Goal: Information Seeking & Learning: Check status

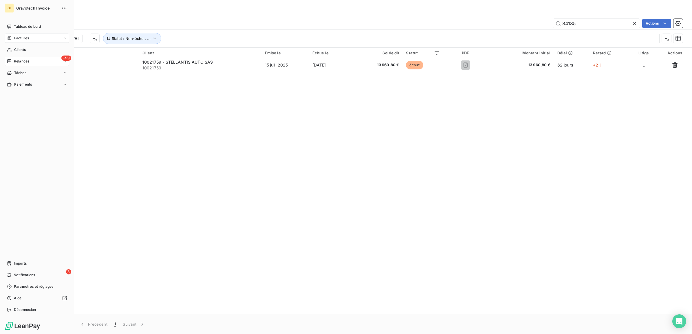
drag, startPoint x: 18, startPoint y: 61, endPoint x: 26, endPoint y: 63, distance: 8.3
click at [19, 61] on span "Relances" at bounding box center [21, 61] width 15 height 5
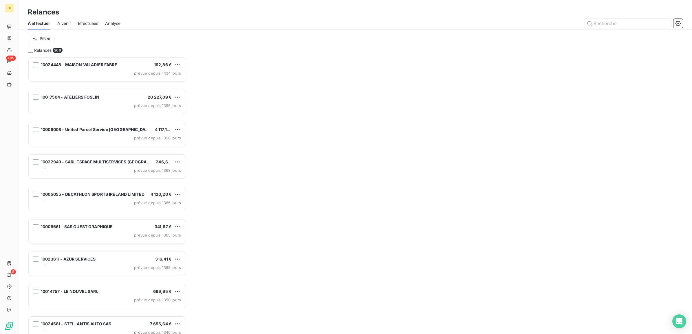
scroll to position [6, 6]
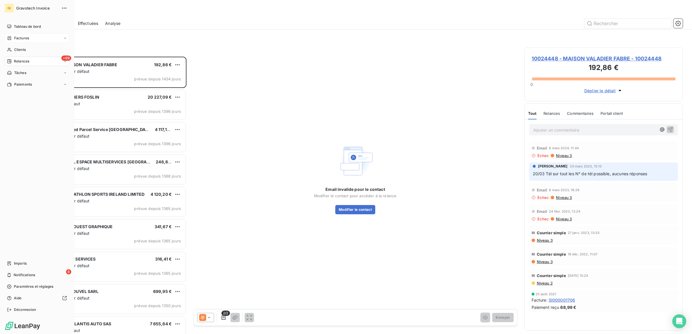
click at [12, 36] on div "Factures" at bounding box center [18, 38] width 22 height 5
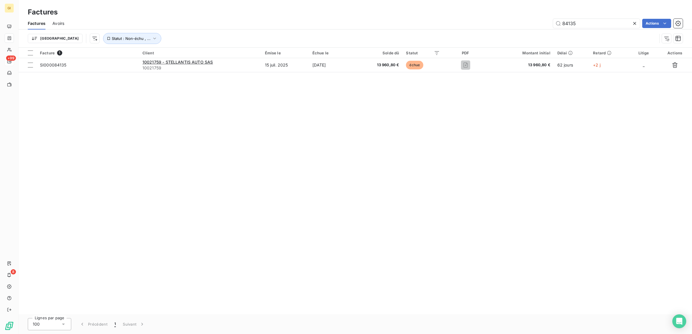
drag, startPoint x: 580, startPoint y: 22, endPoint x: 537, endPoint y: 28, distance: 43.6
click at [537, 28] on div "Factures Avoirs 84135 Actions" at bounding box center [355, 23] width 673 height 12
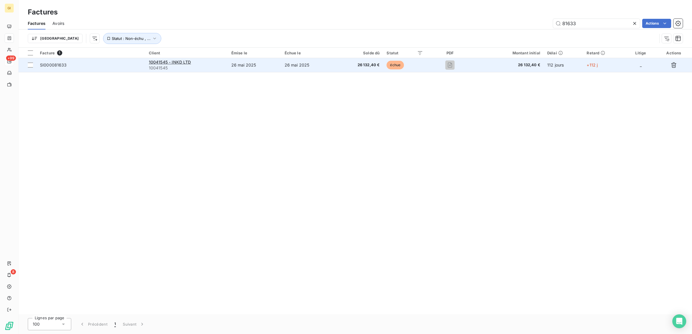
type input "81633"
click at [540, 63] on span "26 132,40 €" at bounding box center [508, 65] width 63 height 6
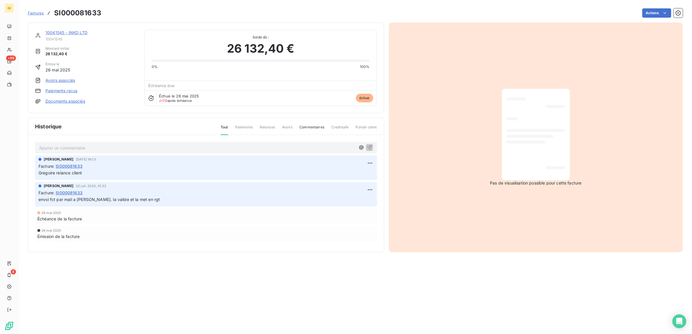
click at [96, 150] on p "Ajouter un commentaire ﻿" at bounding box center [197, 147] width 316 height 7
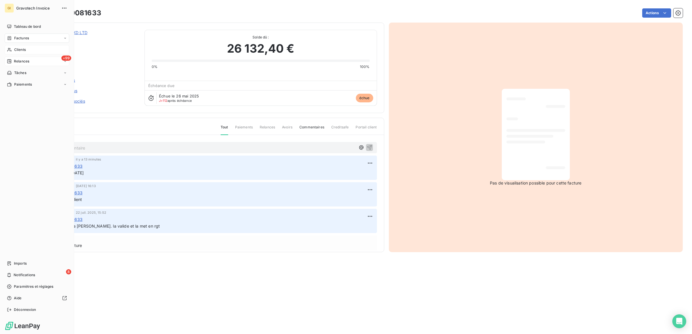
click at [20, 49] on span "Clients" at bounding box center [20, 49] width 12 height 5
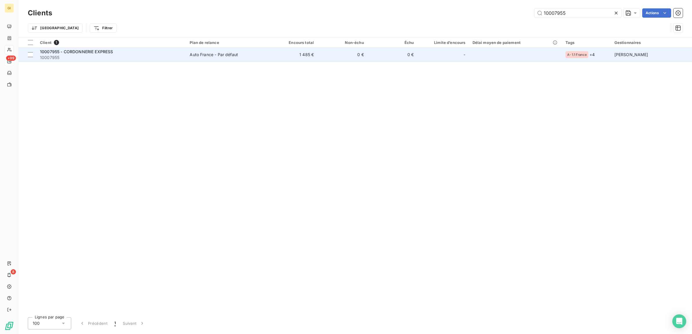
type input "10007955"
click at [216, 53] on div "Auto France - Par défaut" at bounding box center [214, 55] width 48 height 6
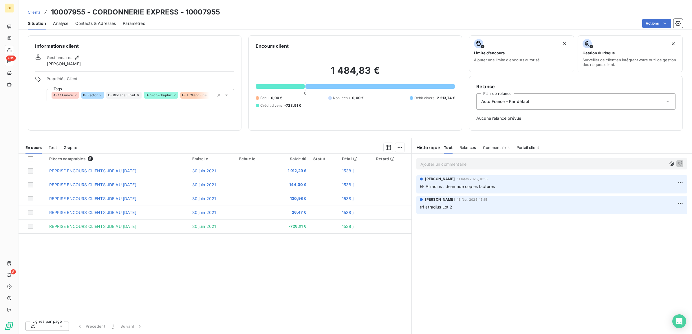
click at [503, 255] on div "Ajouter un commentaire ﻿ [PERSON_NAME] 11 mars 2025, 16:18 EF Atradius : deamnd…" at bounding box center [551, 244] width 280 height 181
click at [36, 12] on span "Clients" at bounding box center [34, 12] width 13 height 5
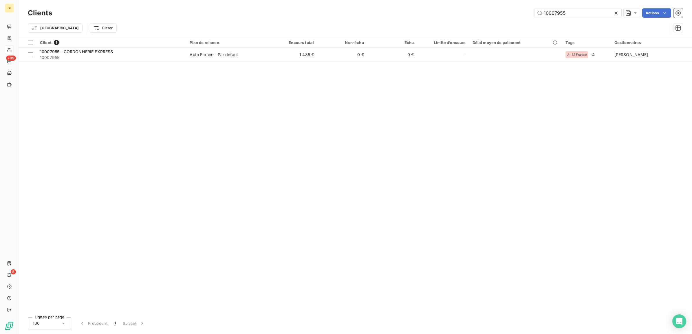
drag, startPoint x: 572, startPoint y: 12, endPoint x: 455, endPoint y: 25, distance: 118.5
click at [471, 23] on div "Clients 10007955 Actions Trier Filtrer" at bounding box center [355, 22] width 654 height 30
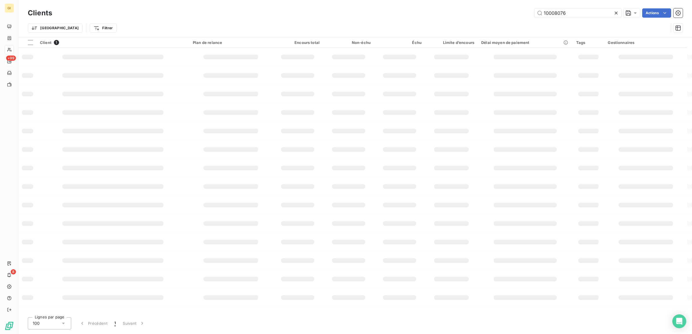
type input "10008076"
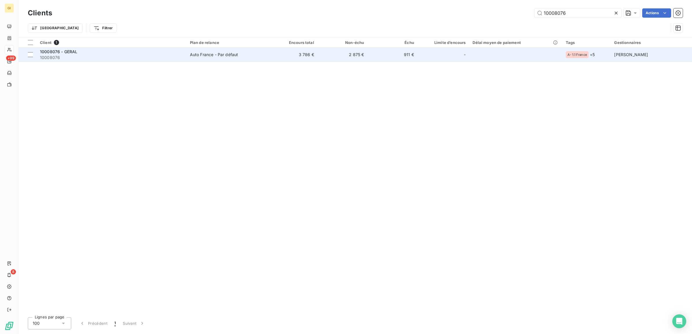
drag, startPoint x: 299, startPoint y: 58, endPoint x: 292, endPoint y: 61, distance: 7.8
click at [297, 61] on td "3 786 €" at bounding box center [292, 55] width 50 height 14
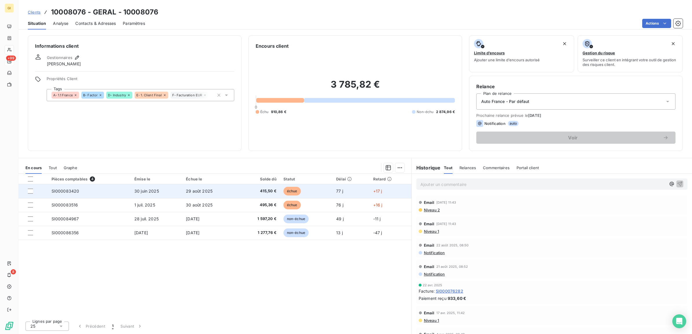
click at [182, 191] on td "29 août 2025" at bounding box center [209, 191] width 55 height 14
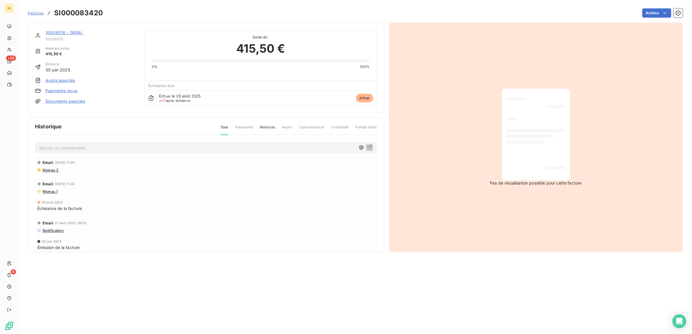
click at [57, 149] on p "Ajouter un commentaire ﻿" at bounding box center [197, 147] width 316 height 7
drag, startPoint x: 139, startPoint y: 148, endPoint x: 43, endPoint y: 155, distance: 97.0
click at [43, 155] on div "reenvoi par mail a [EMAIL_ADDRESS][DOMAIN_NAME] Email [DATE] 11:43 Niveau 2 Ema…" at bounding box center [206, 202] width 356 height 134
click at [147, 145] on p "reenvoi par mail a [EMAIL_ADDRESS][DOMAIN_NAME]" at bounding box center [197, 147] width 316 height 7
drag, startPoint x: 156, startPoint y: 148, endPoint x: 6, endPoint y: 151, distance: 150.2
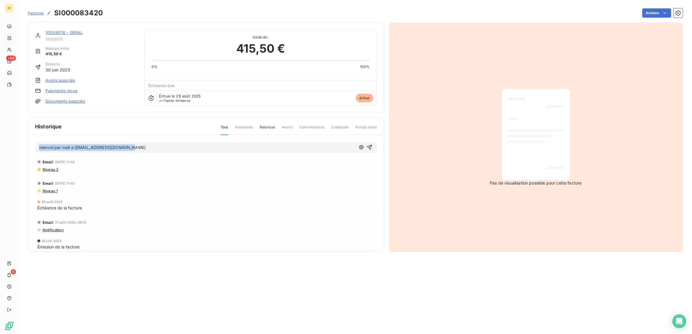
click at [6, 151] on div "GI +99 8 Factures SI000083420 Actions 10008076 - GERAL 10008076 Montant initial…" at bounding box center [346, 167] width 692 height 334
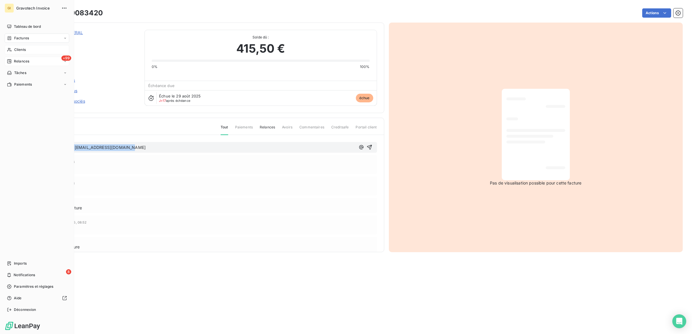
copy span "reenvoi par mail a [EMAIL_ADDRESS][DOMAIN_NAME]"
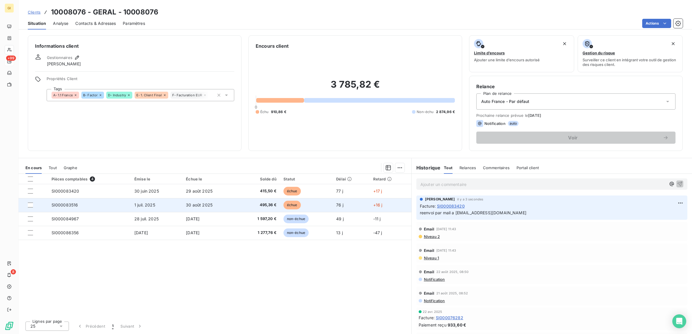
click at [105, 206] on td "SI000083516" at bounding box center [89, 205] width 83 height 14
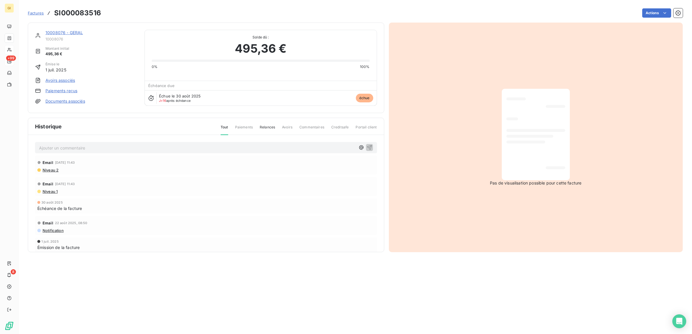
click at [91, 148] on p "Ajouter un commentaire ﻿" at bounding box center [197, 147] width 316 height 7
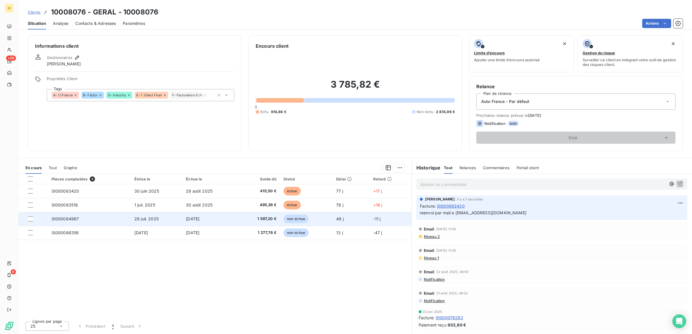
click at [79, 218] on td "SI000084967" at bounding box center [89, 219] width 83 height 14
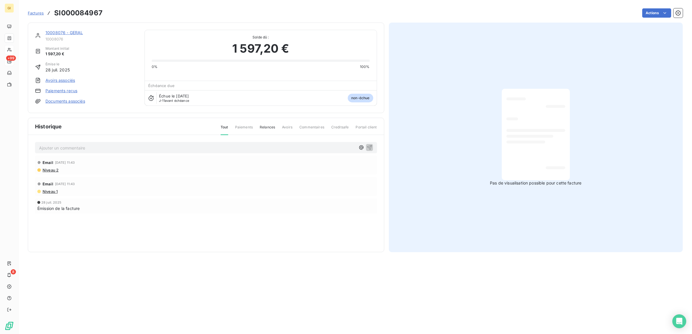
click at [79, 146] on p "Ajouter un commentaire ﻿" at bounding box center [197, 147] width 316 height 7
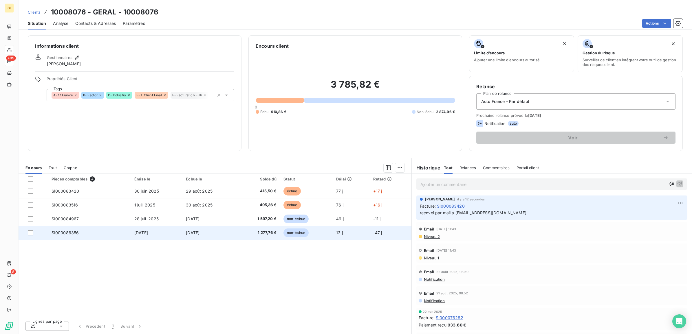
click at [100, 231] on td "SI000086356" at bounding box center [89, 233] width 83 height 14
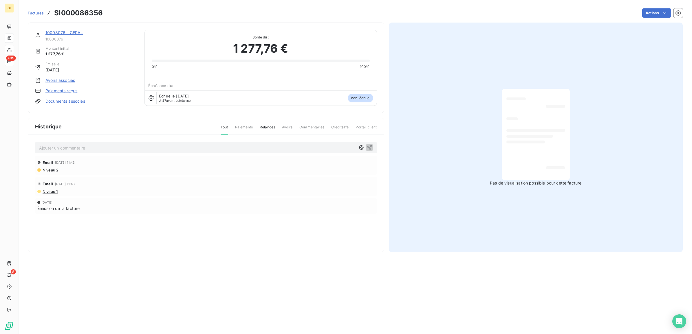
click at [98, 147] on p "Ajouter un commentaire ﻿" at bounding box center [197, 147] width 316 height 7
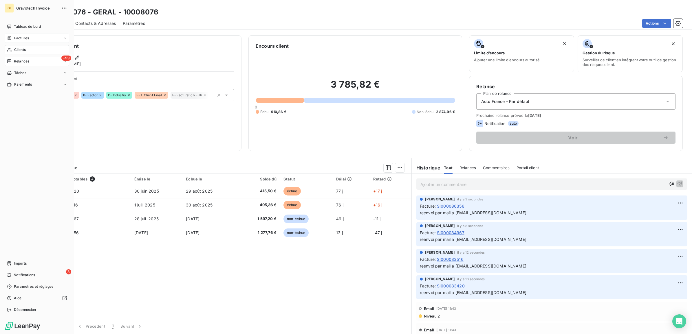
click at [19, 36] on span "Factures" at bounding box center [21, 38] width 15 height 5
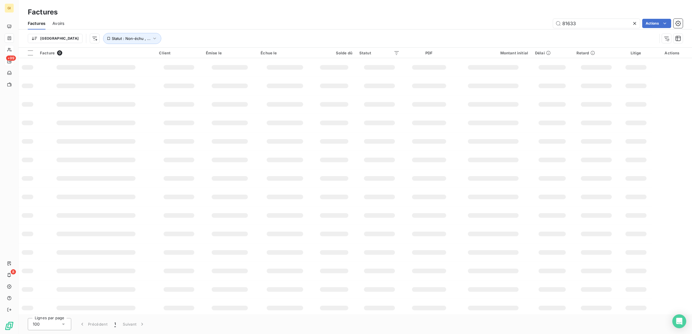
drag, startPoint x: 581, startPoint y: 23, endPoint x: 527, endPoint y: 30, distance: 54.5
click at [527, 30] on div "Factures Avoirs 81633 Actions Trier Statut : Non-échu , ..." at bounding box center [355, 32] width 673 height 30
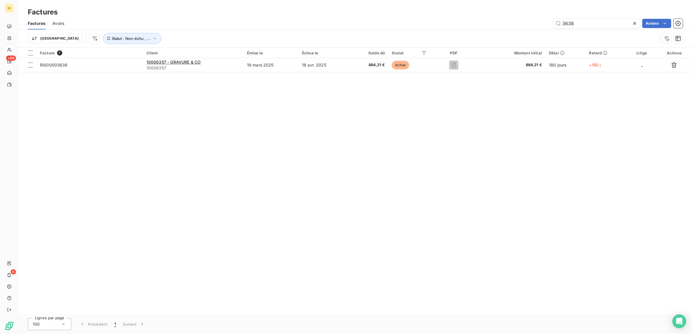
drag, startPoint x: 588, startPoint y: 24, endPoint x: 489, endPoint y: 26, distance: 99.0
click at [495, 26] on div "3638 Actions" at bounding box center [376, 23] width 611 height 9
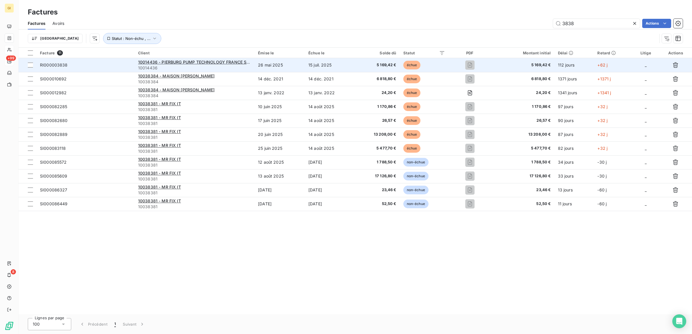
type input "3838"
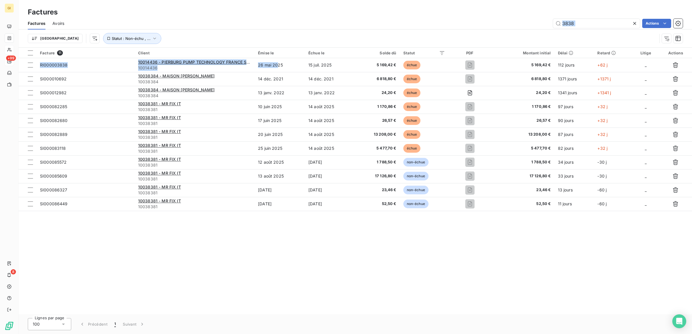
drag, startPoint x: 278, startPoint y: 63, endPoint x: 303, endPoint y: 19, distance: 49.9
click at [303, 19] on div "Factures Factures Avoirs 3838 Actions Trier Statut : Non-échu , ... Facture 11 …" at bounding box center [355, 167] width 673 height 334
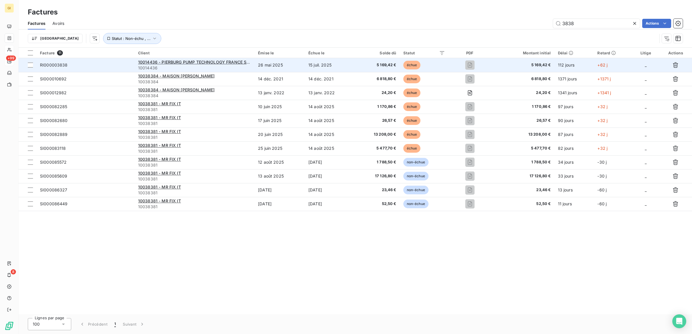
click at [295, 64] on td "26 mai 2025" at bounding box center [279, 65] width 50 height 14
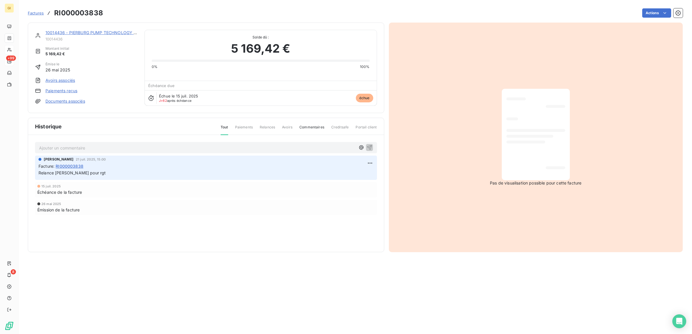
click at [139, 148] on p "Ajouter un commentaire ﻿" at bounding box center [197, 147] width 316 height 7
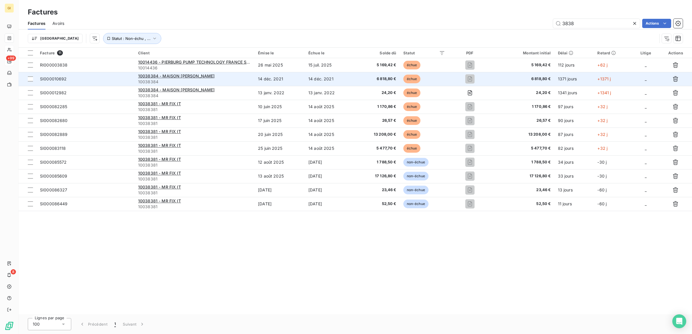
click at [240, 76] on div "10038384 - MAISON [PERSON_NAME]" at bounding box center [194, 76] width 113 height 6
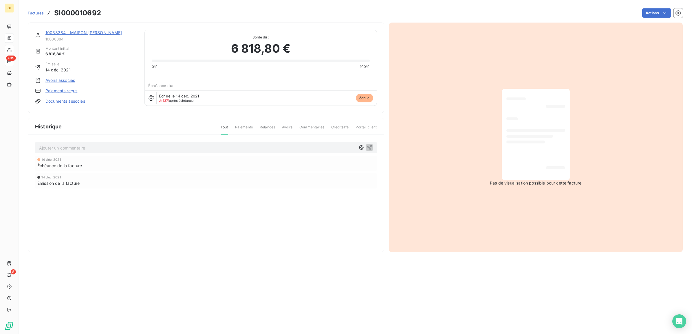
click at [36, 12] on span "Factures" at bounding box center [36, 13] width 16 height 5
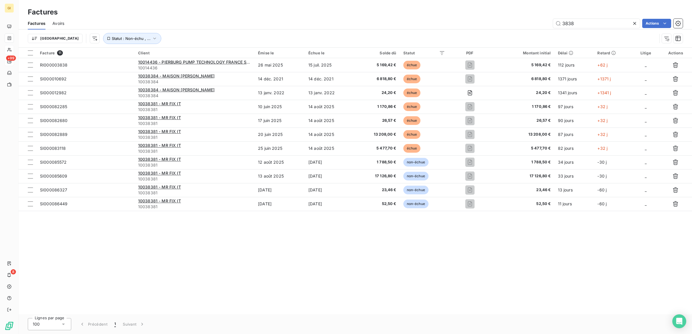
drag, startPoint x: 599, startPoint y: 24, endPoint x: 490, endPoint y: 29, distance: 109.5
click at [511, 27] on div "3838 Actions" at bounding box center [376, 23] width 611 height 9
type input "84823"
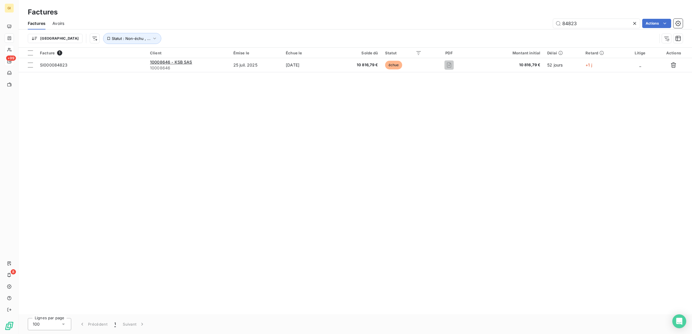
click at [237, 149] on div "Facture 1 Client Émise le Échue le Solde dû Statut PDF Montant initial Délai Re…" at bounding box center [355, 181] width 673 height 267
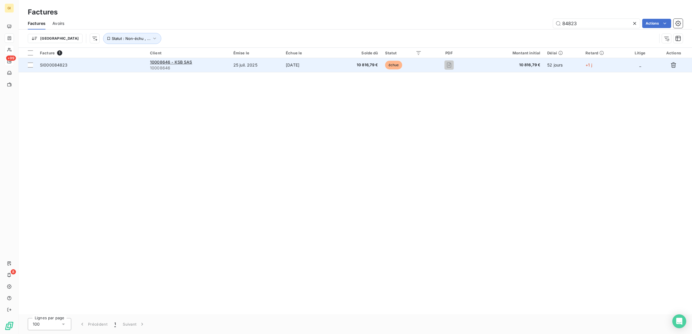
click at [247, 65] on td "25 juil. 2025" at bounding box center [256, 65] width 52 height 14
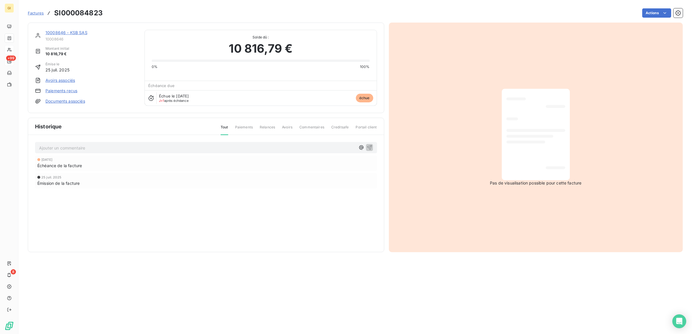
click at [173, 150] on p "Ajouter un commentaire ﻿" at bounding box center [197, 147] width 316 height 7
